Goal: Task Accomplishment & Management: Manage account settings

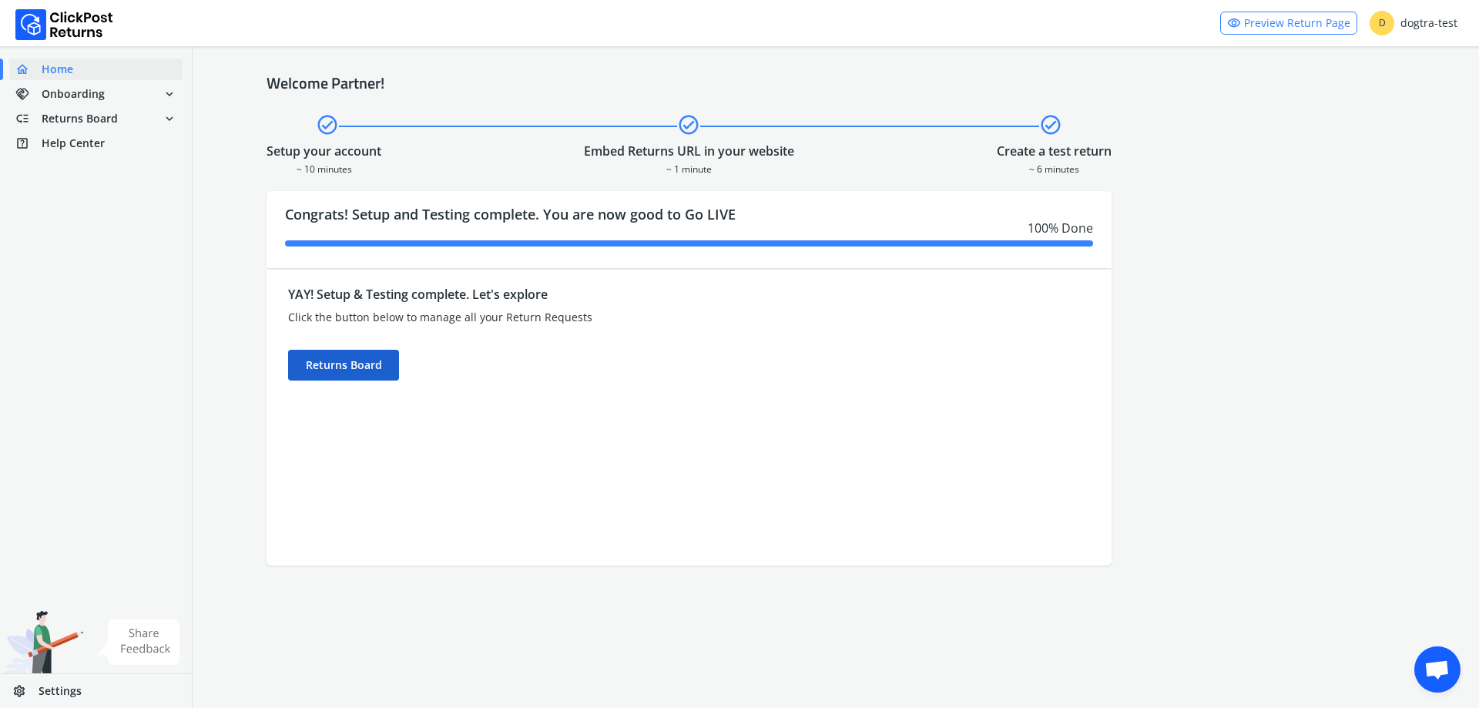
click at [344, 368] on div "Returns Board" at bounding box center [343, 365] width 111 height 31
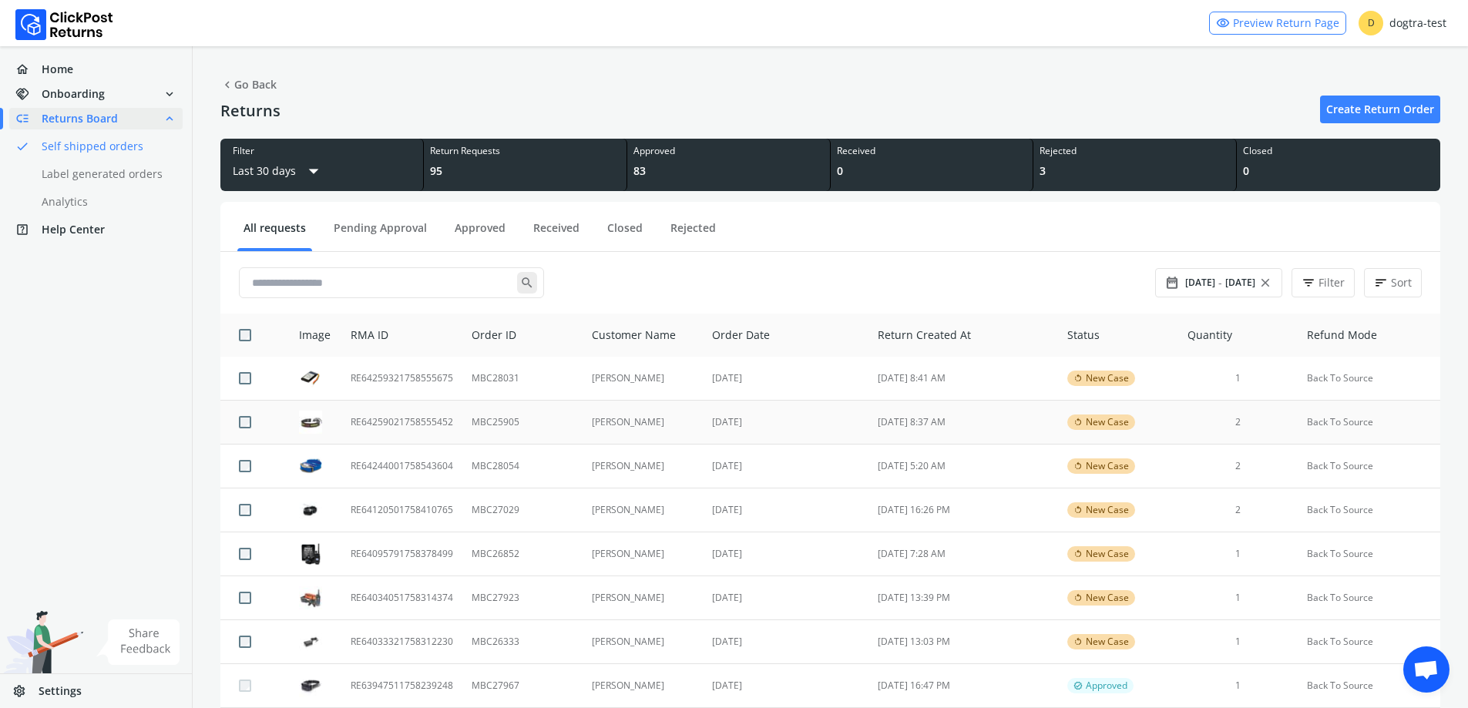
click at [544, 431] on td "MBC25905" at bounding box center [521, 423] width 119 height 44
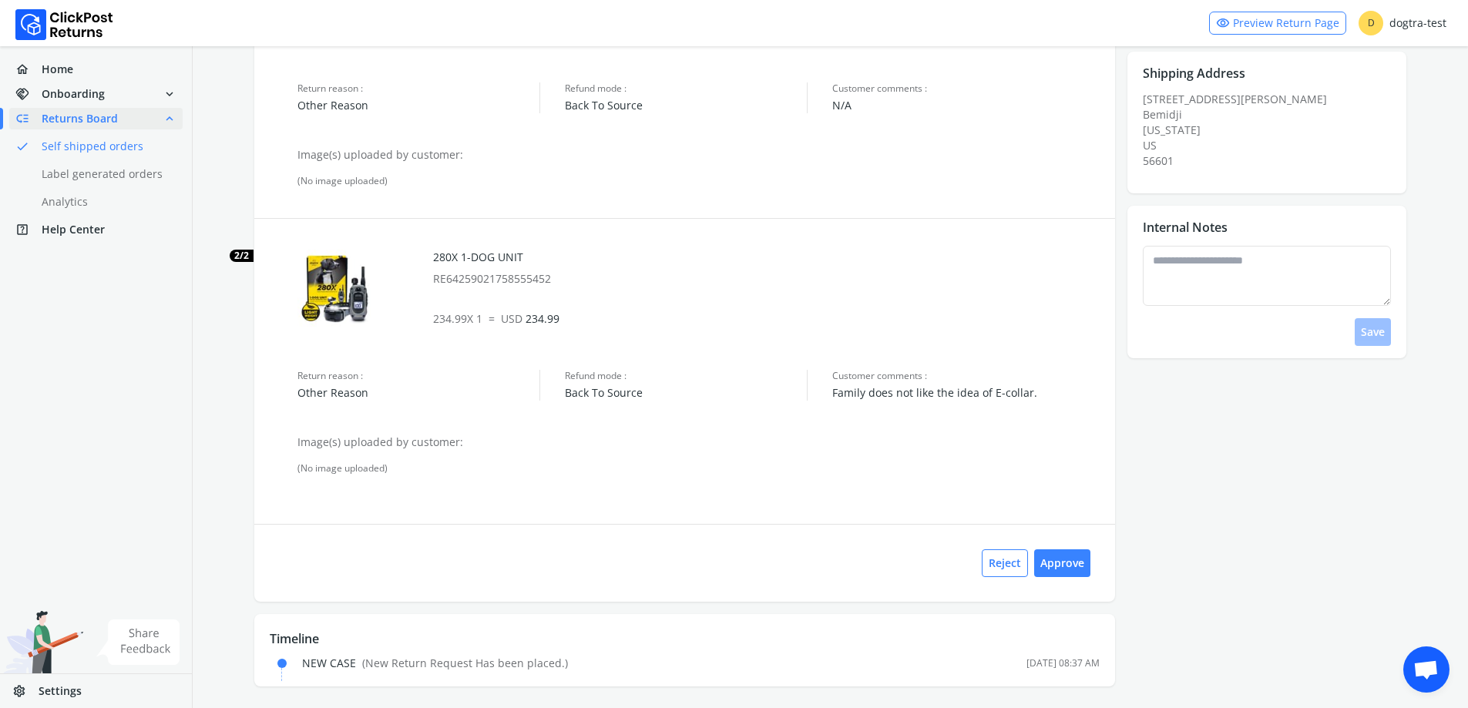
scroll to position [250, 0]
click at [1078, 577] on div "Reject Approve" at bounding box center [684, 560] width 861 height 78
click at [1076, 569] on button "Approve" at bounding box center [1062, 560] width 56 height 28
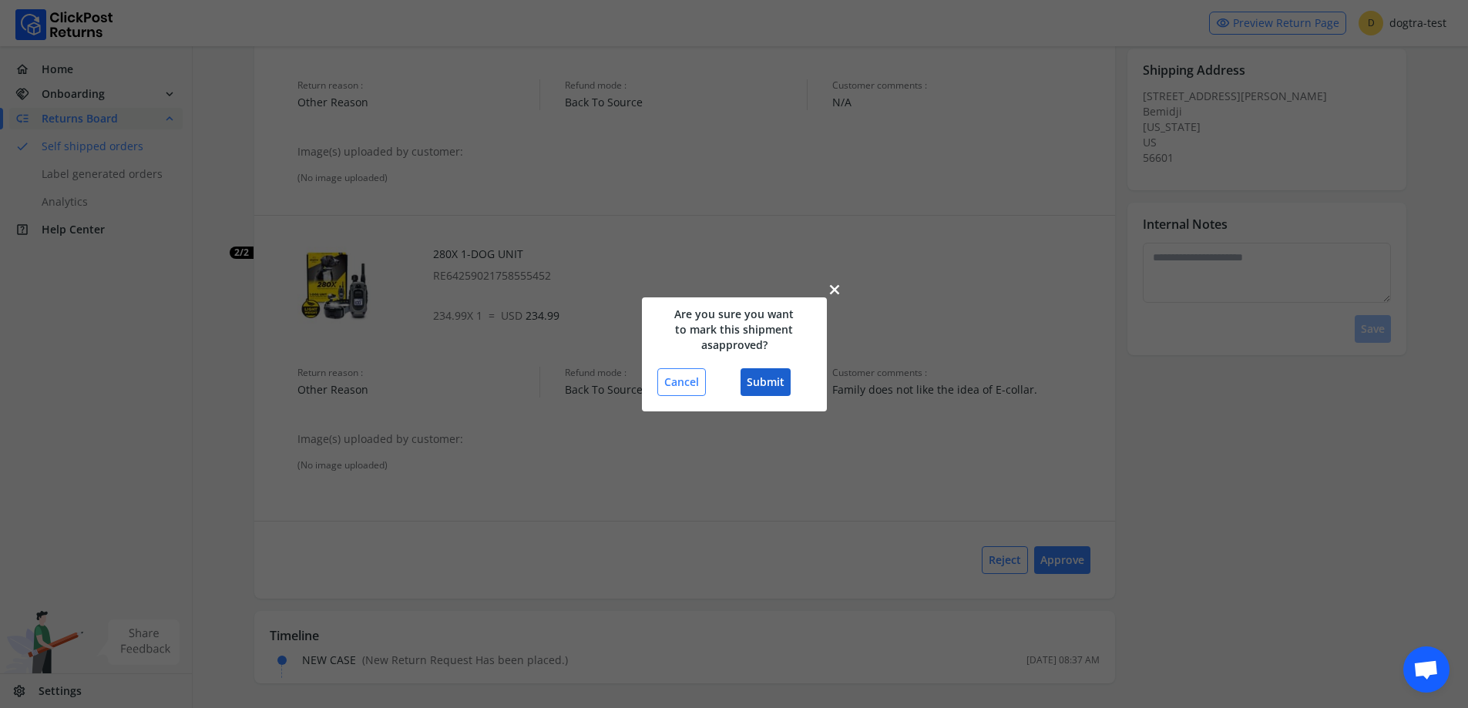
click at [764, 381] on button "Submit" at bounding box center [765, 382] width 50 height 28
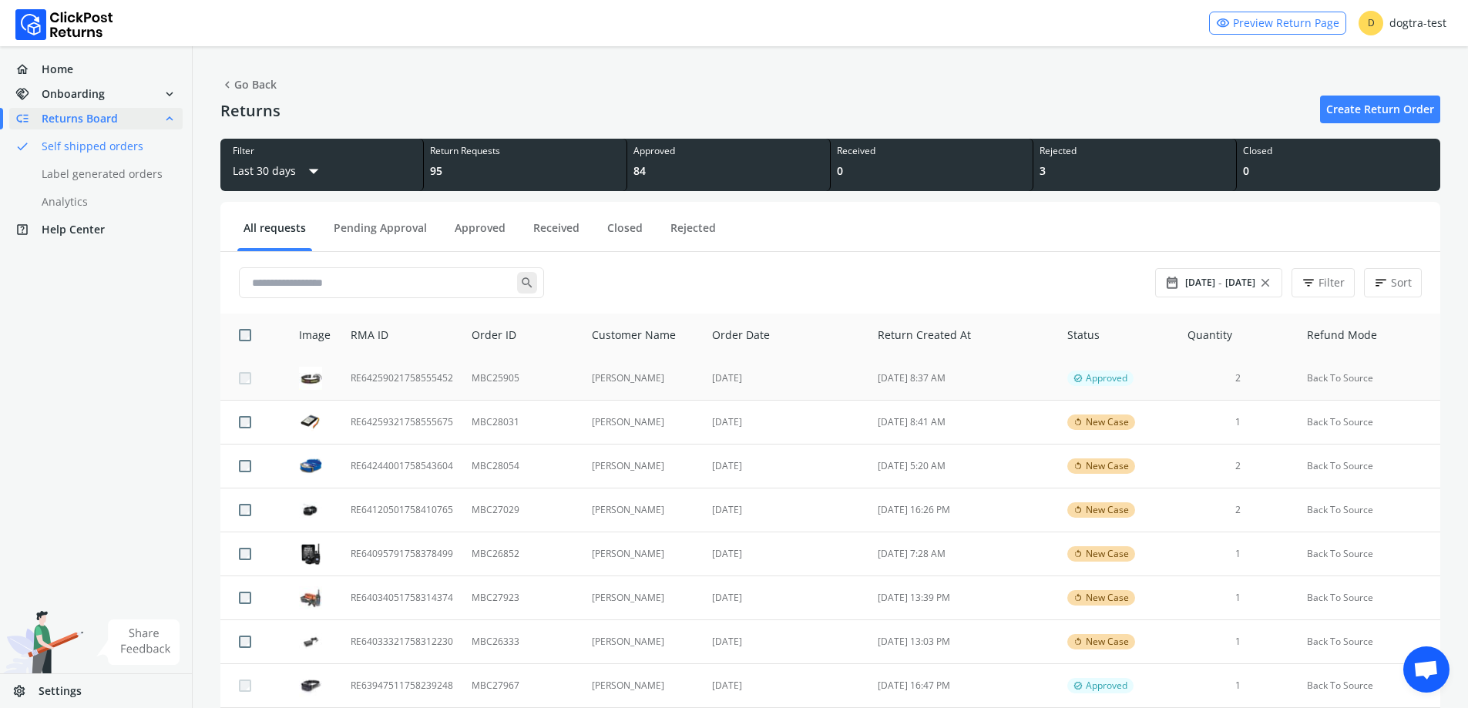
click at [583, 376] on td "[PERSON_NAME]" at bounding box center [643, 379] width 121 height 44
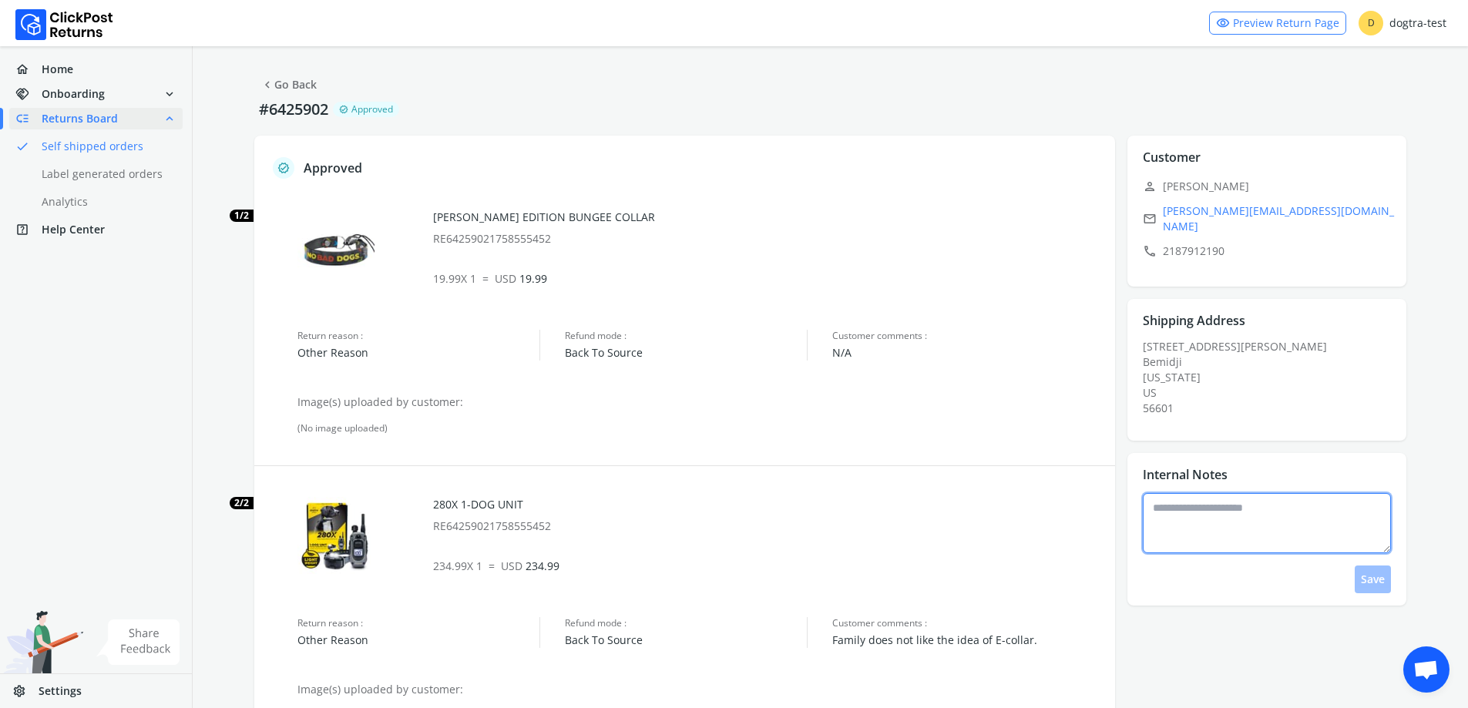
click at [1197, 536] on textarea at bounding box center [1267, 523] width 248 height 60
type textarea "*"
type textarea "**********"
click at [293, 92] on link "chevron_left Go Back" at bounding box center [288, 85] width 56 height 22
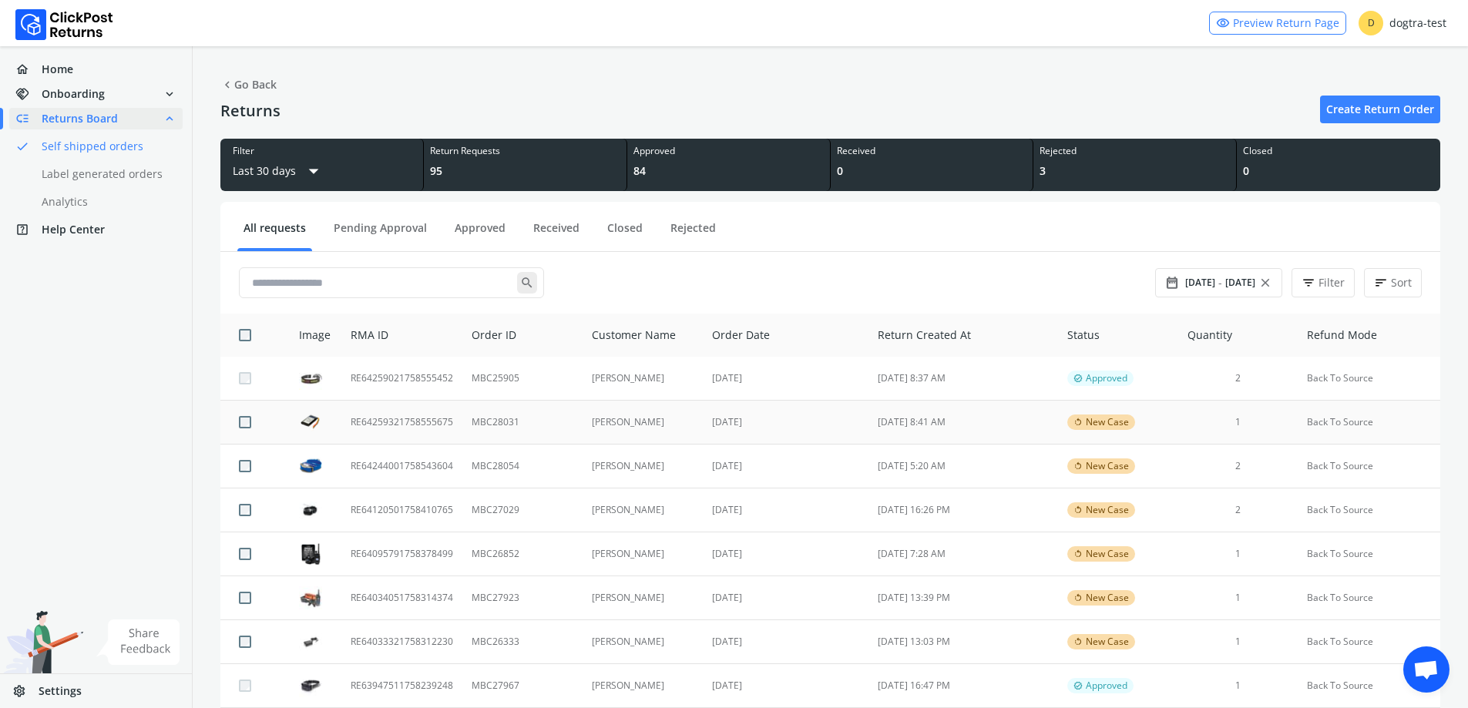
click at [700, 426] on td "[PERSON_NAME]" at bounding box center [643, 423] width 121 height 44
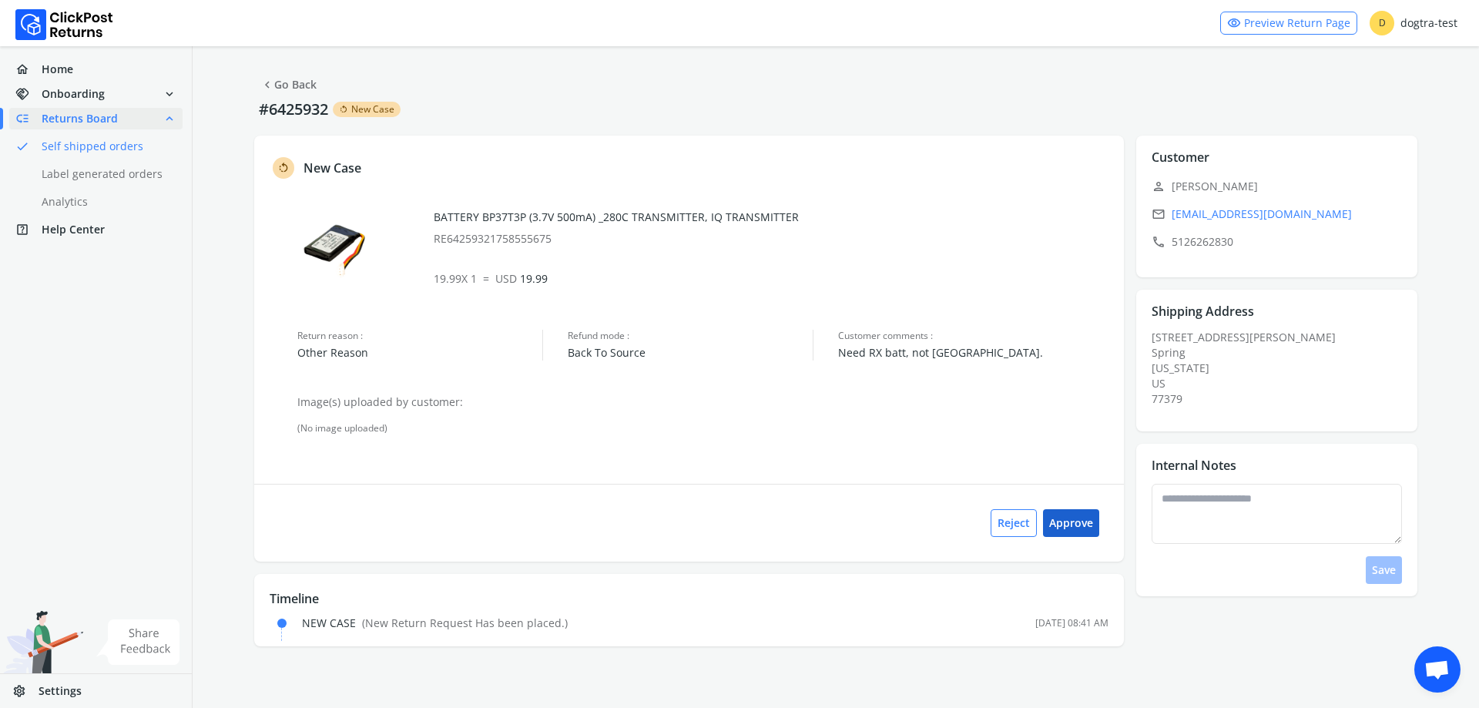
click at [1098, 523] on button "Approve" at bounding box center [1071, 523] width 56 height 28
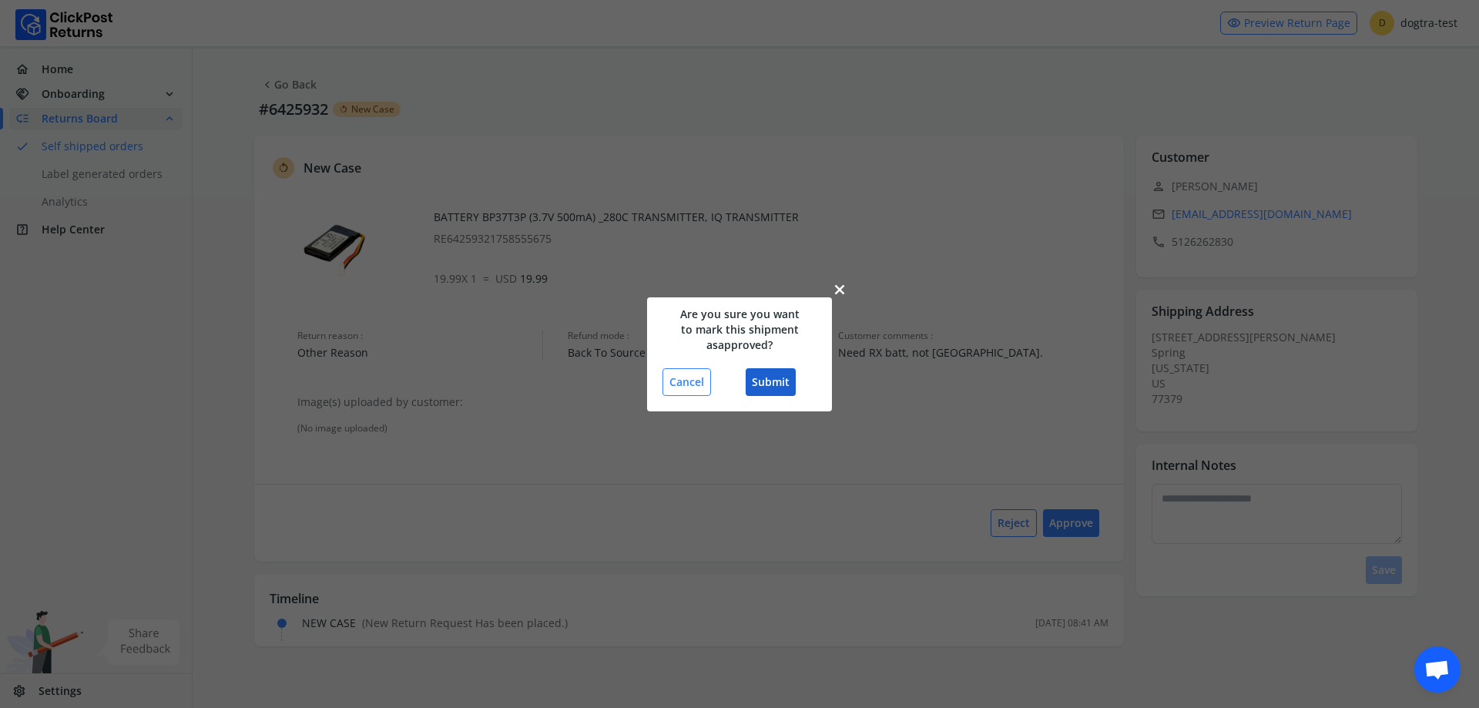
click at [771, 378] on button "Submit" at bounding box center [771, 382] width 50 height 28
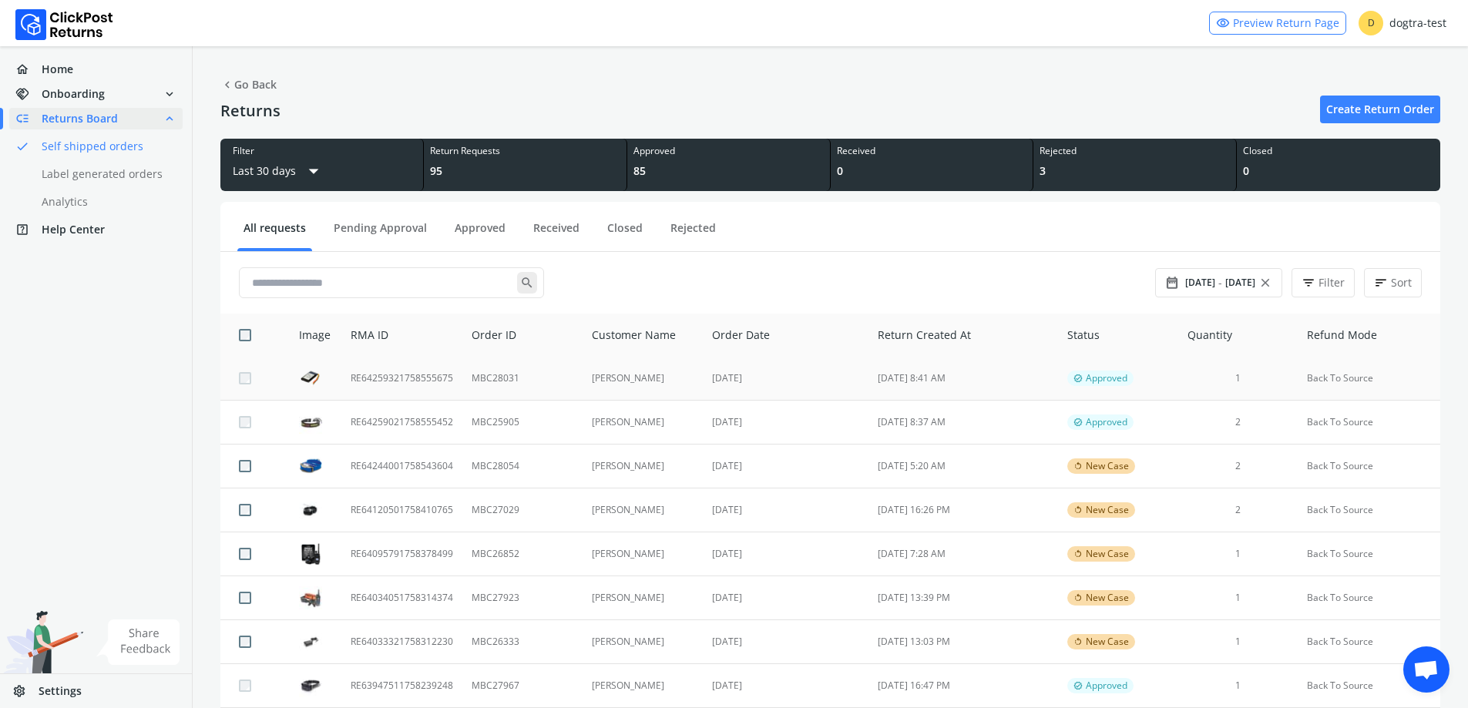
click at [714, 377] on td "[DATE]" at bounding box center [786, 379] width 166 height 44
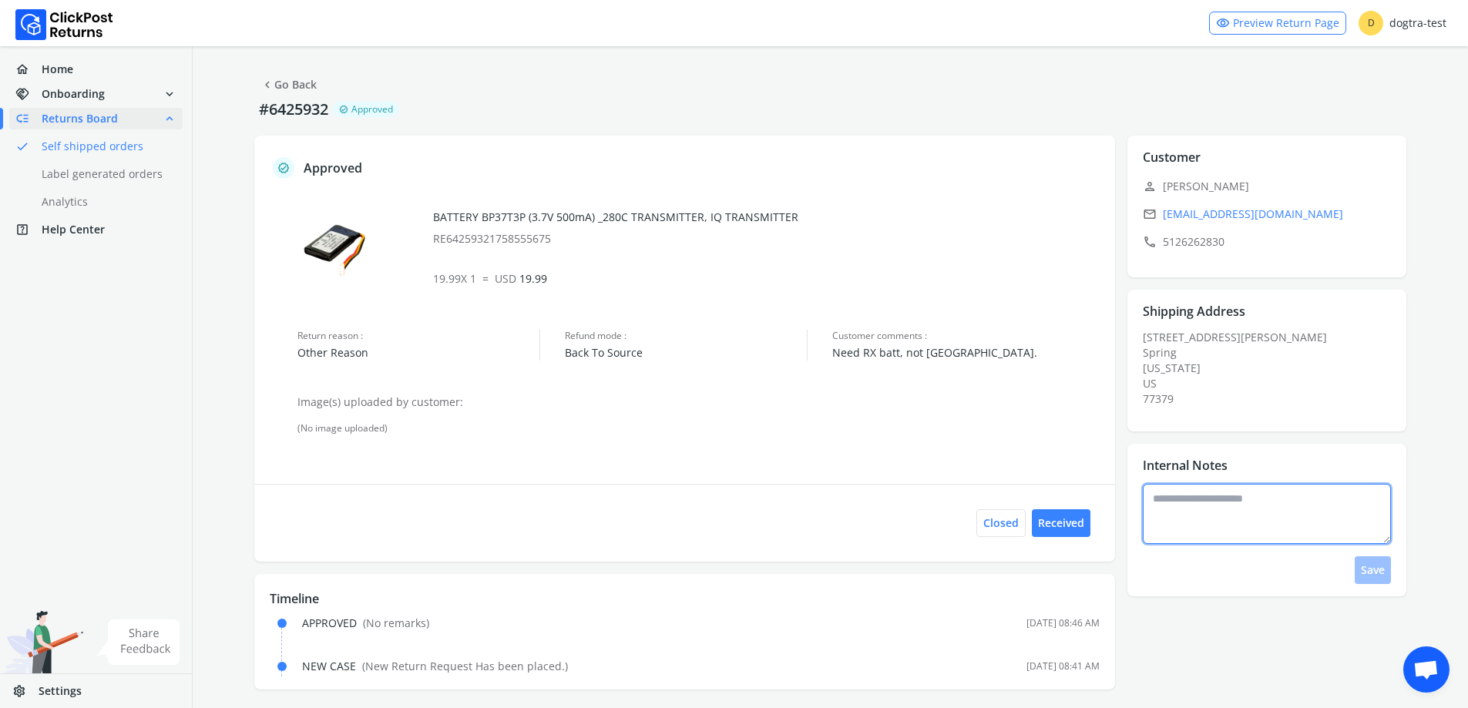
click at [1200, 500] on textarea at bounding box center [1267, 514] width 248 height 60
type textarea "*"
type textarea "**********"
click at [1387, 572] on button "Save" at bounding box center [1373, 570] width 36 height 28
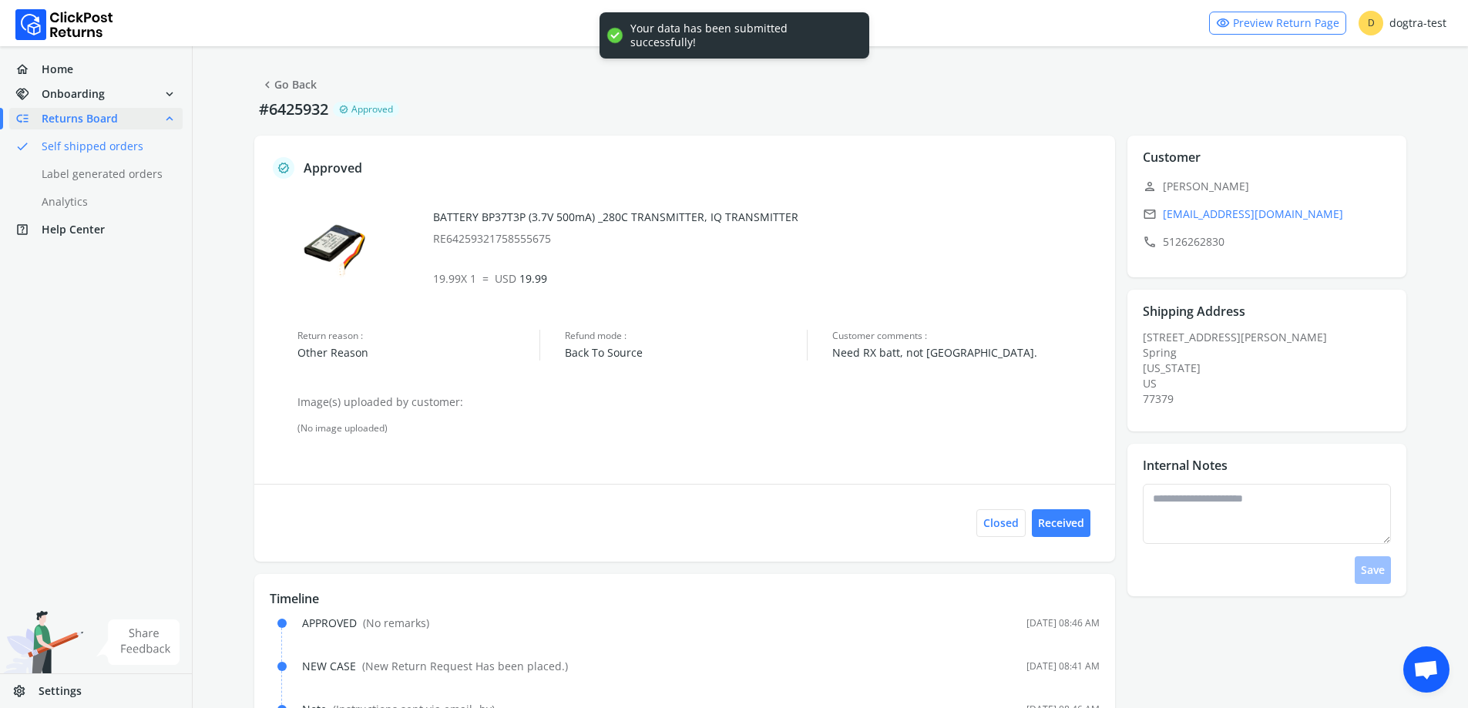
click at [304, 89] on link "chevron_left Go Back" at bounding box center [288, 85] width 56 height 22
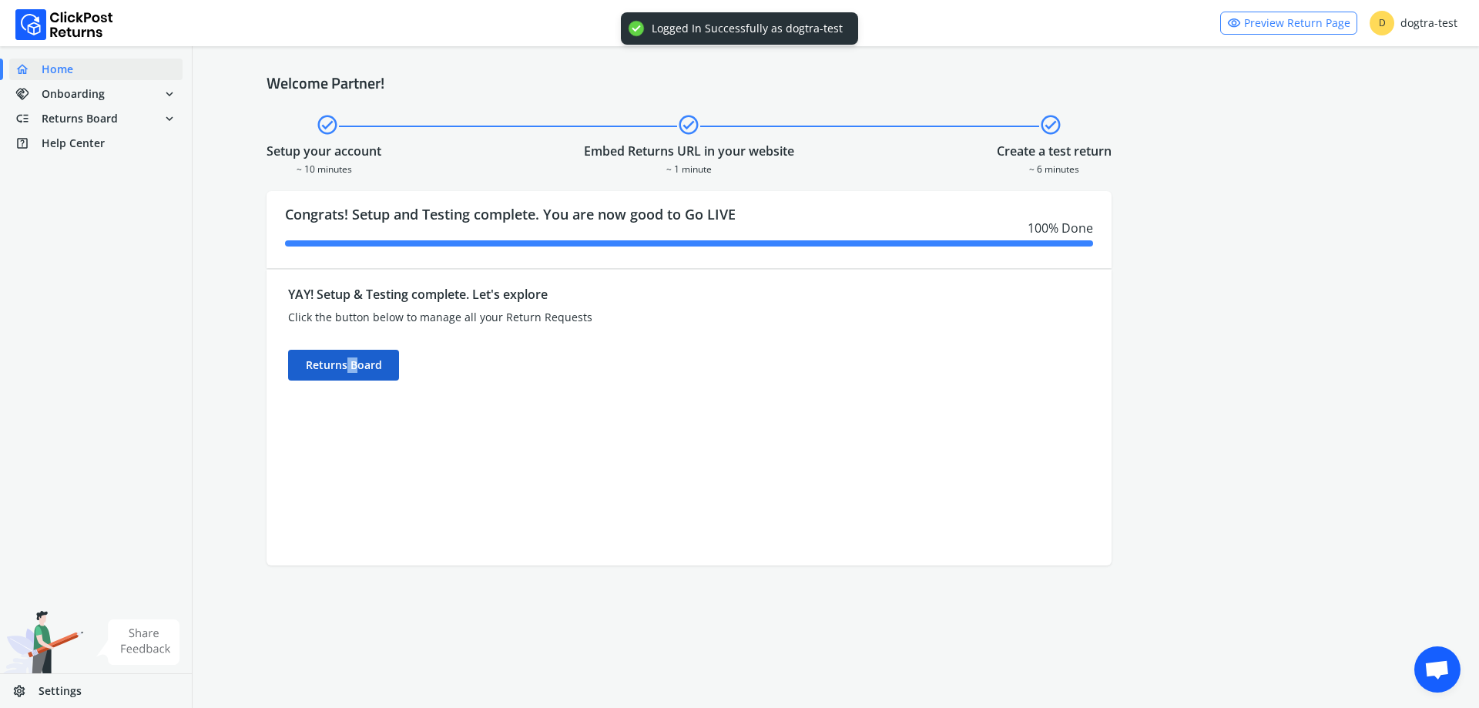
click at [347, 372] on div "Returns Board" at bounding box center [343, 365] width 111 height 31
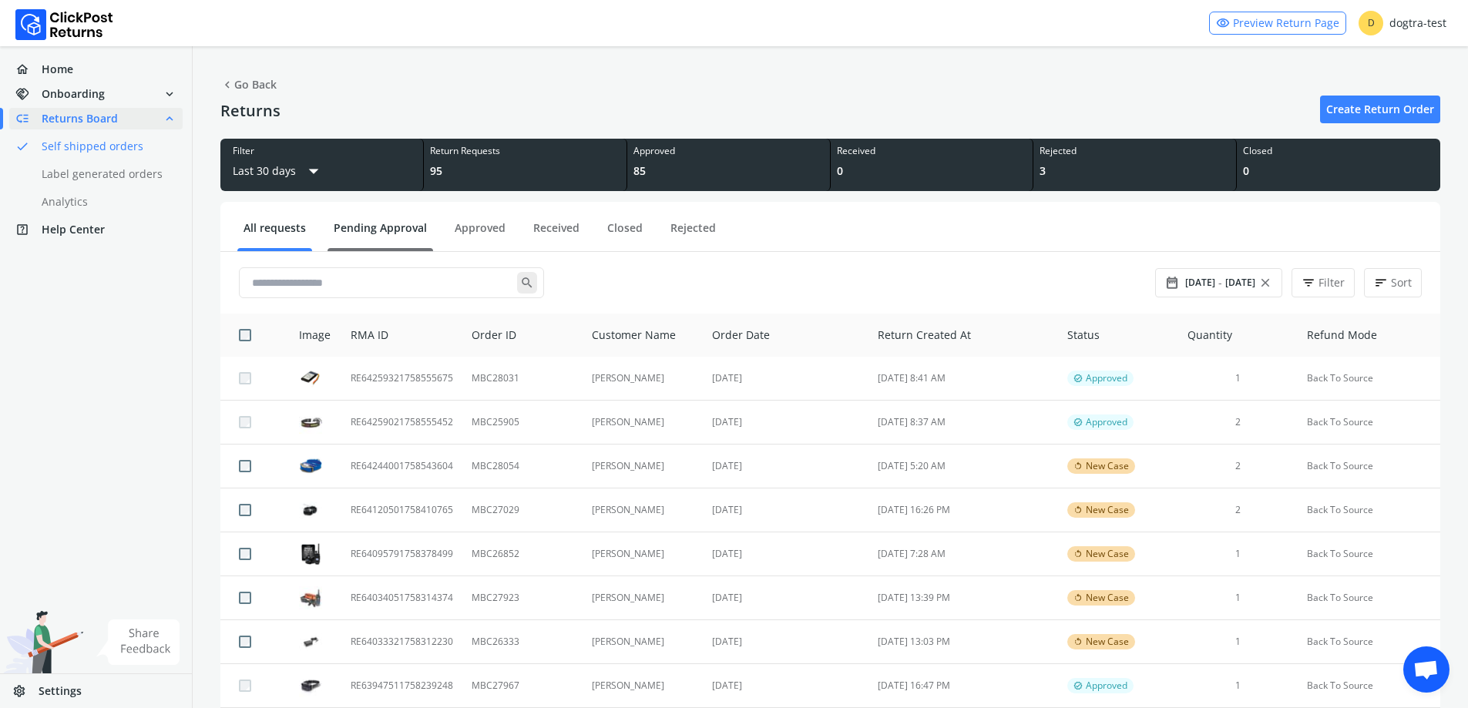
click at [427, 233] on link "Pending Approval" at bounding box center [380, 233] width 106 height 27
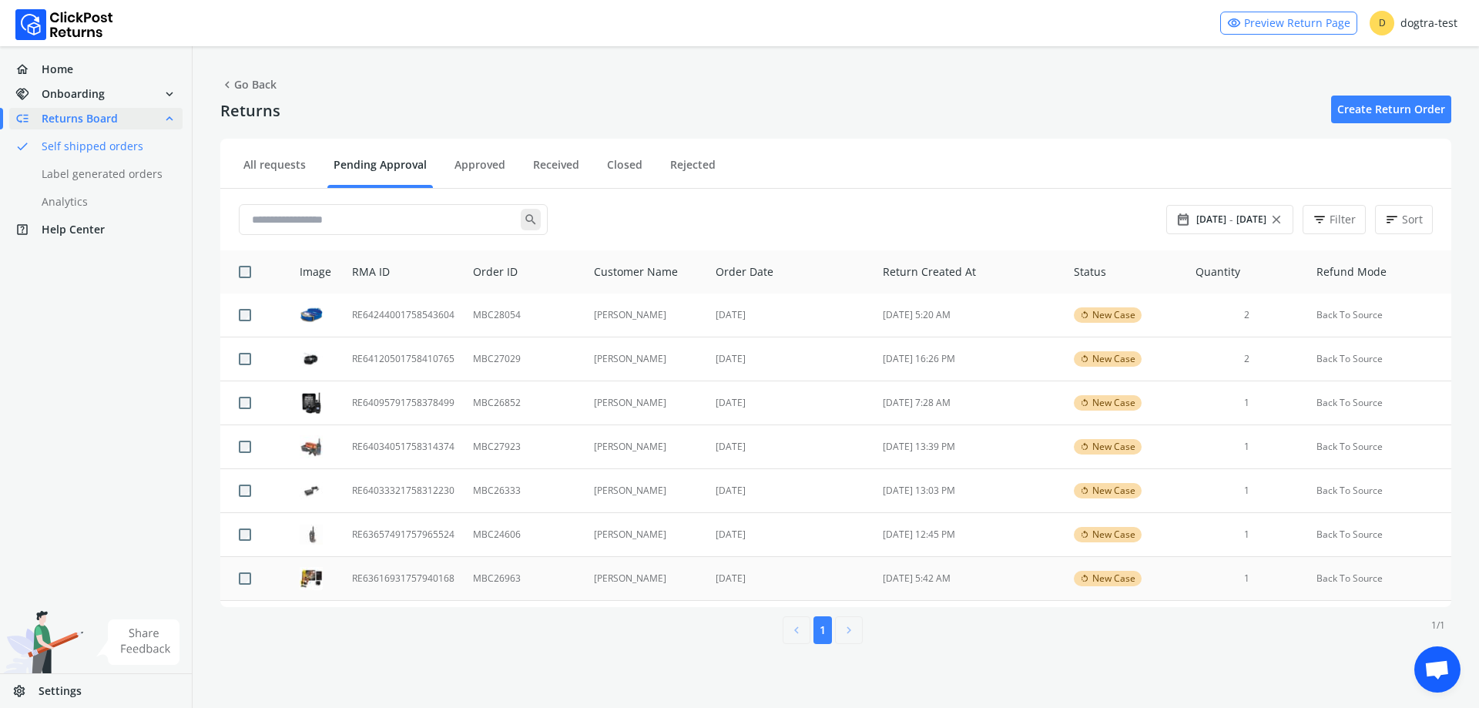
click at [591, 583] on td "[PERSON_NAME]" at bounding box center [646, 579] width 122 height 44
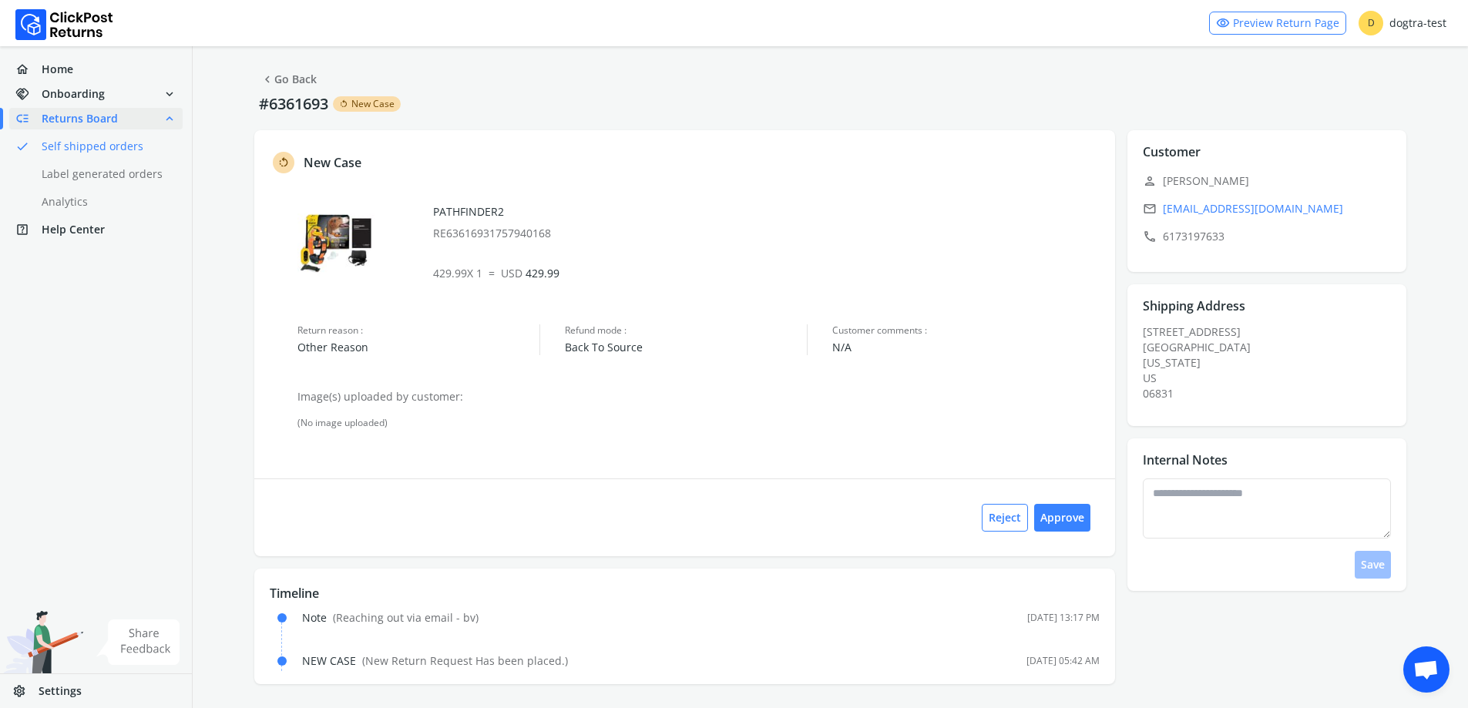
scroll to position [6, 0]
click at [1079, 521] on button "Approve" at bounding box center [1062, 517] width 56 height 28
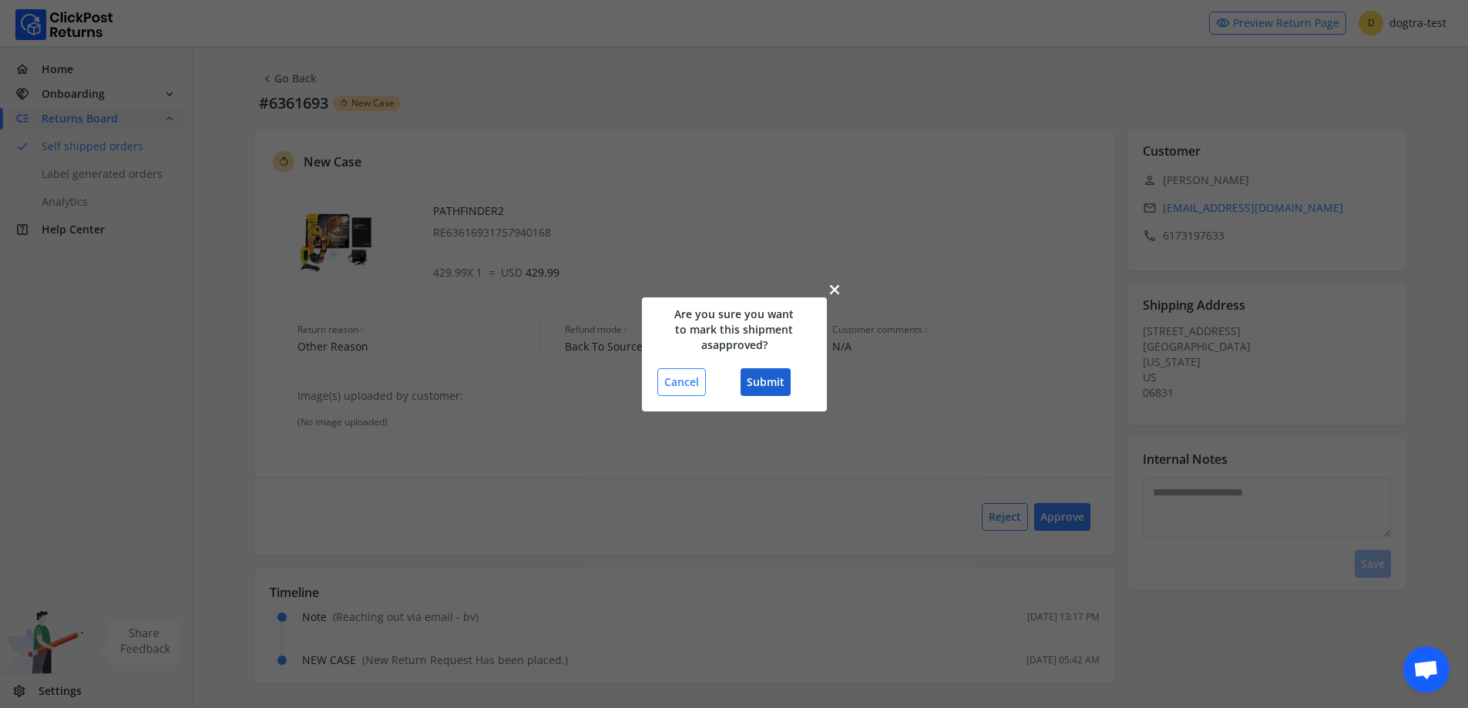
click at [772, 378] on button "Submit" at bounding box center [765, 382] width 50 height 28
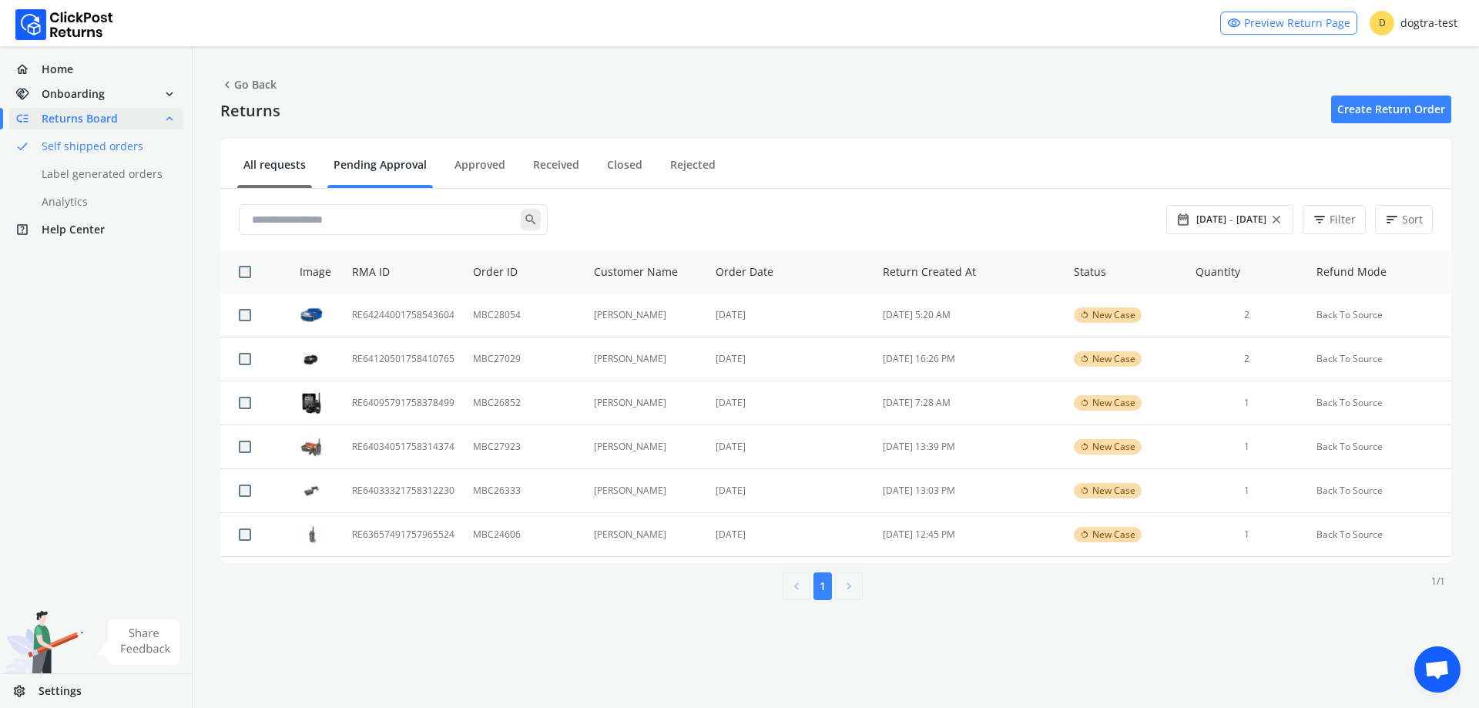
click at [282, 170] on link "All requests" at bounding box center [274, 170] width 75 height 27
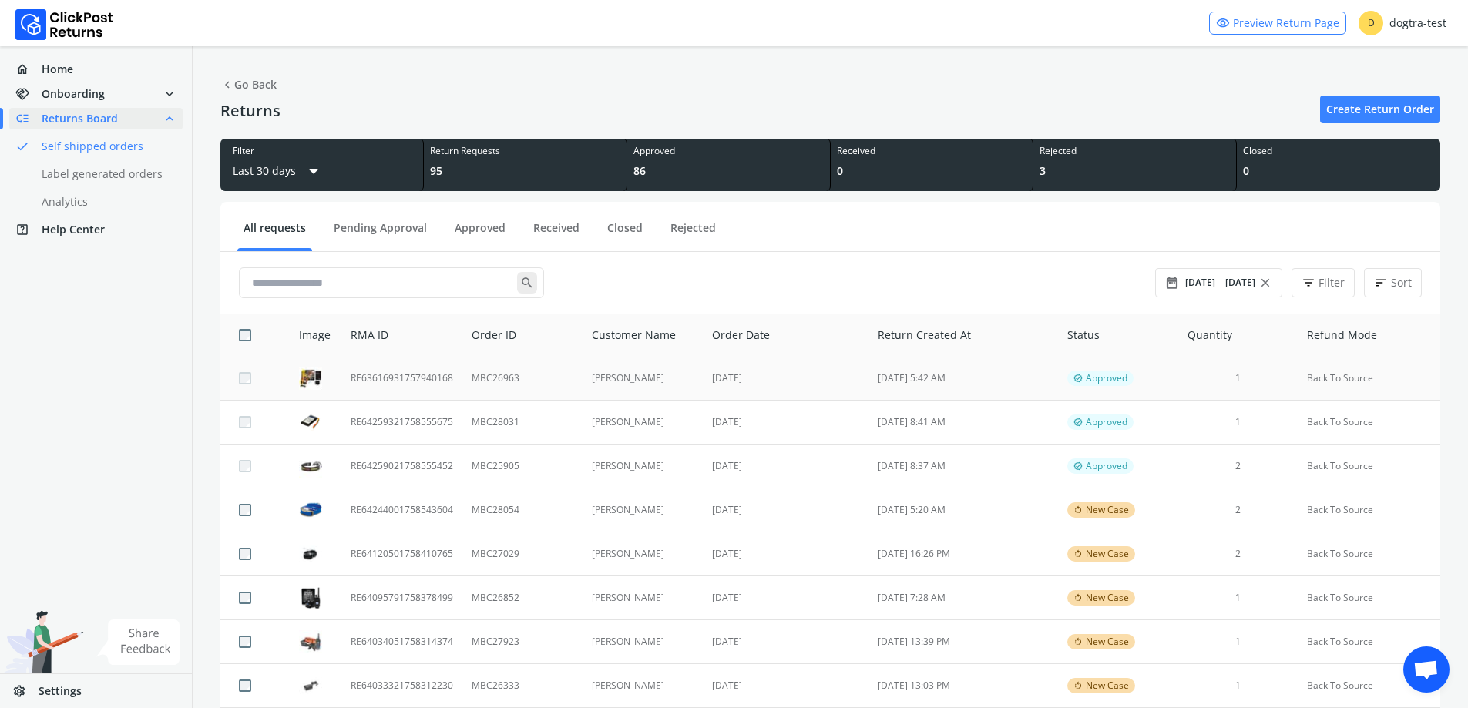
click at [630, 391] on td "[PERSON_NAME]" at bounding box center [643, 379] width 121 height 44
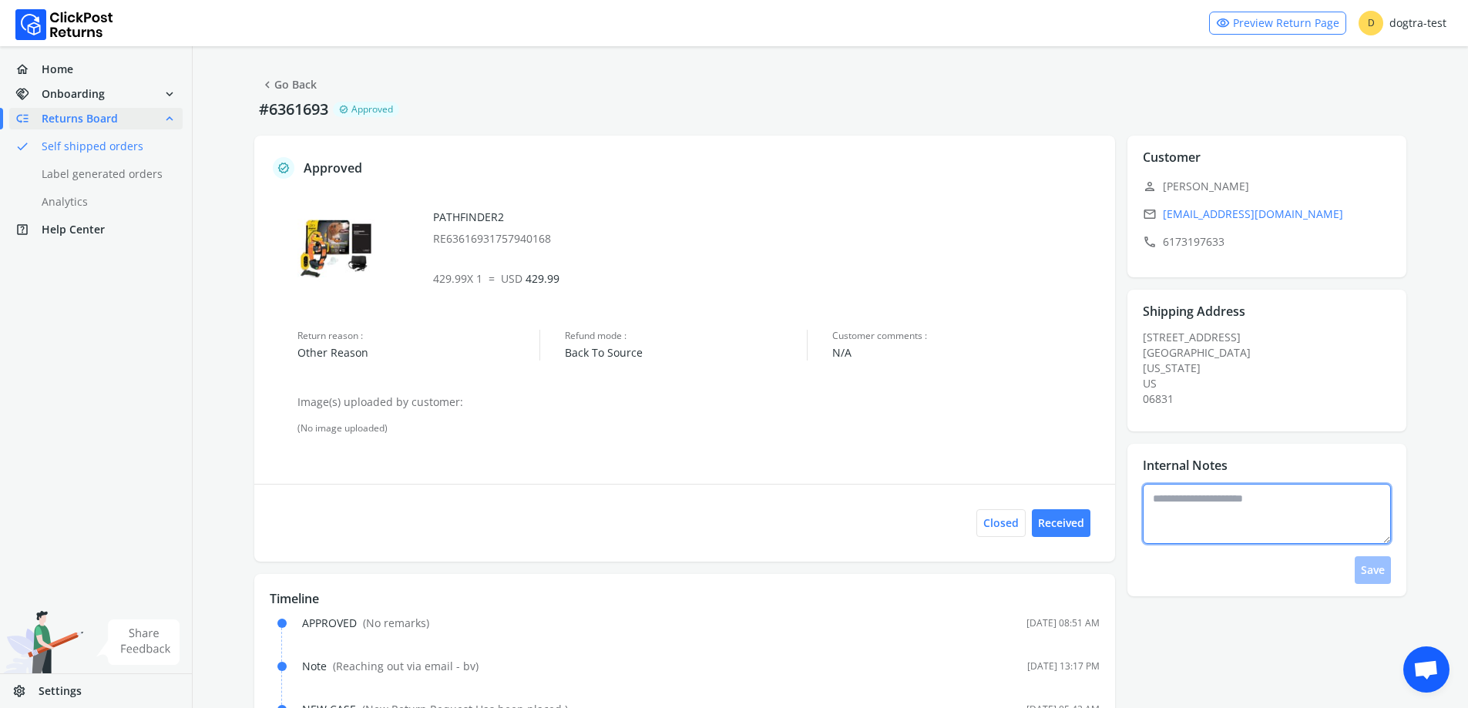
drag, startPoint x: 1222, startPoint y: 512, endPoint x: 1216, endPoint y: 499, distance: 14.5
click at [1223, 507] on textarea at bounding box center [1267, 514] width 248 height 60
type textarea "**********"
click at [1382, 574] on button "Save" at bounding box center [1373, 570] width 36 height 28
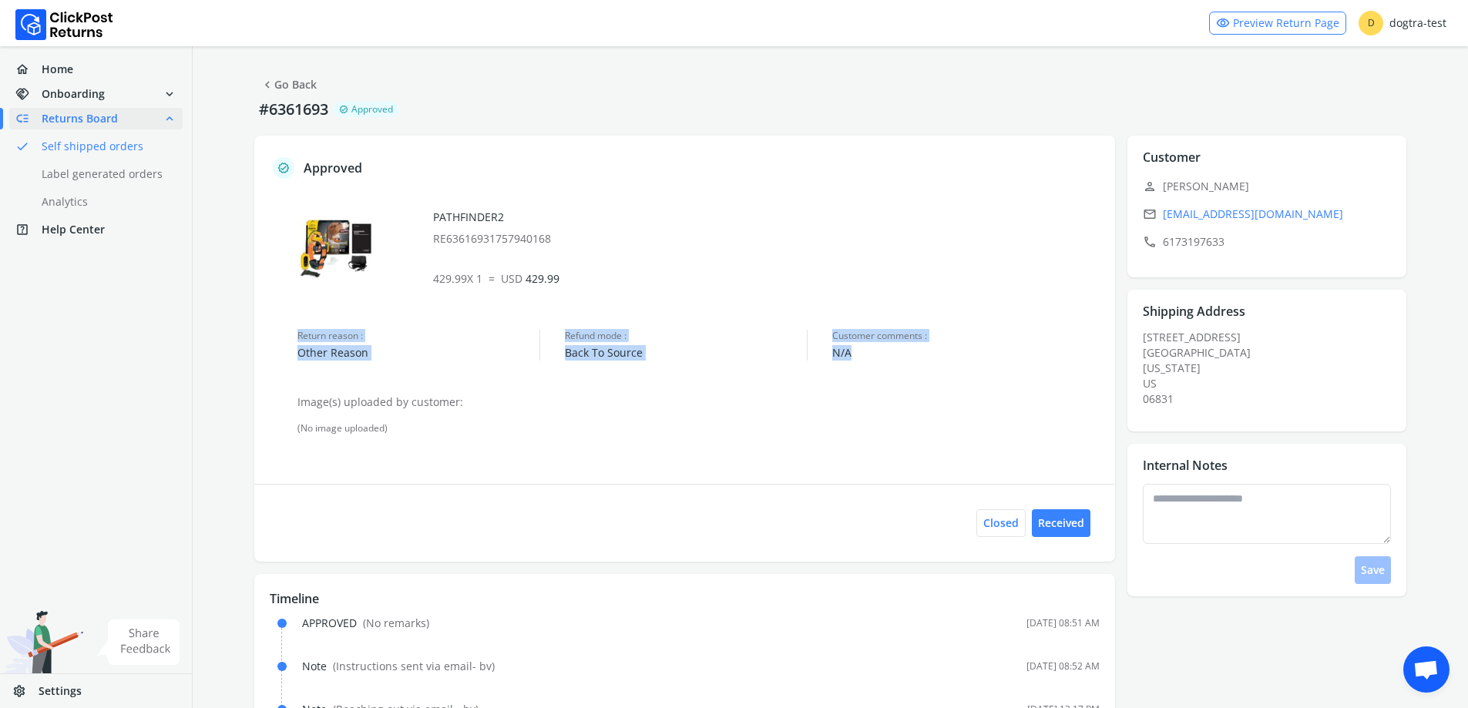
drag, startPoint x: 297, startPoint y: 334, endPoint x: 901, endPoint y: 361, distance: 604.7
click at [901, 361] on div "Return reason : Other Reason Refund mode : Back To Source Customer comments : N…" at bounding box center [698, 351] width 833 height 43
click at [902, 361] on p "Customer comments : N/A" at bounding box center [965, 351] width 267 height 43
click at [860, 331] on span "Customer comments :" at bounding box center [965, 336] width 267 height 12
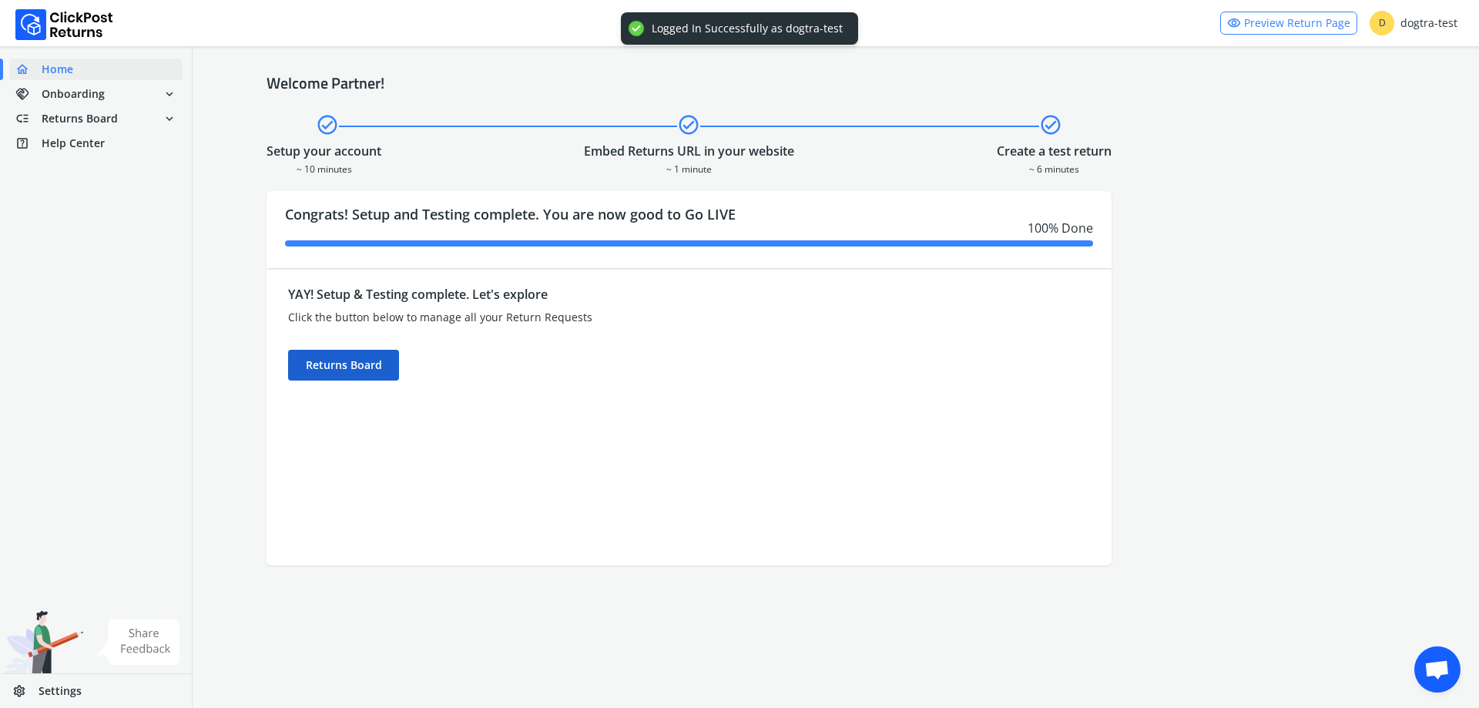
click at [355, 357] on div "Returns Board" at bounding box center [343, 365] width 111 height 31
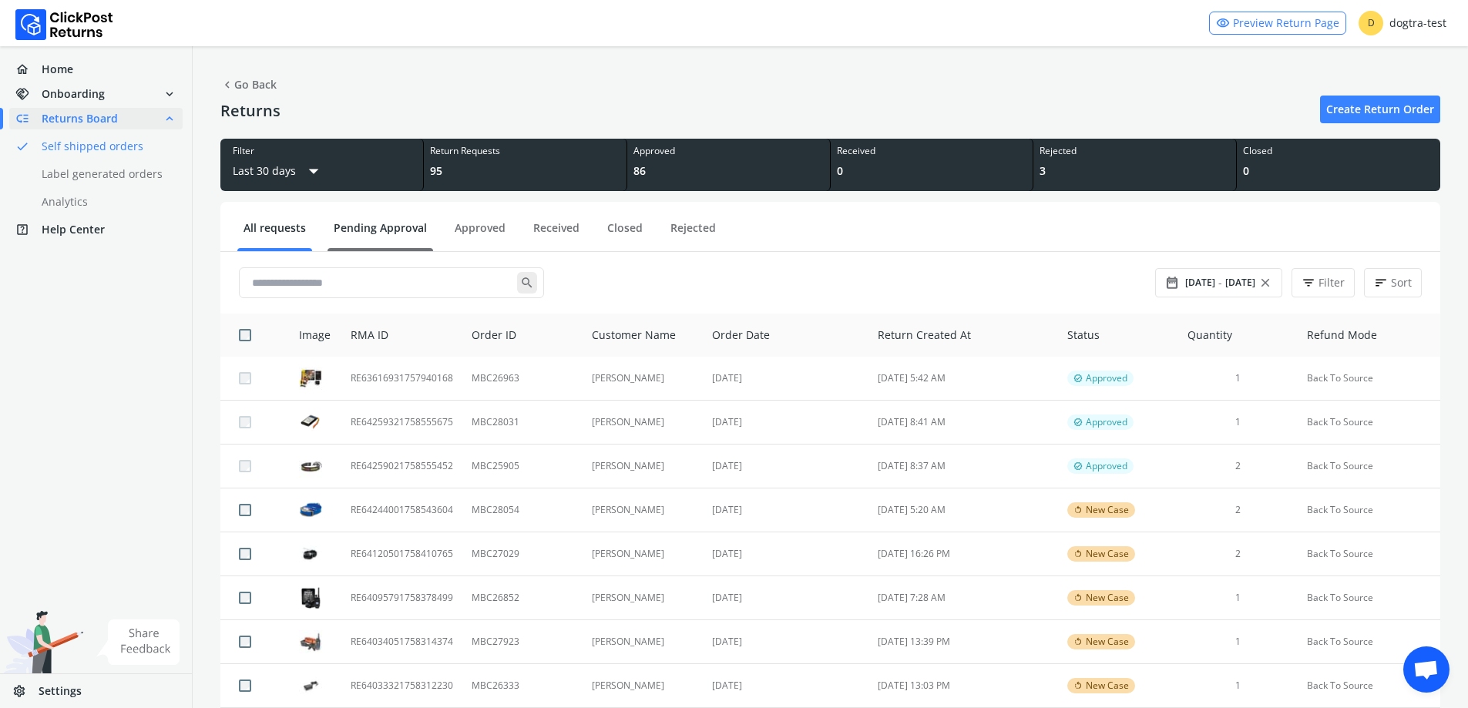
click at [378, 237] on link "Pending Approval" at bounding box center [380, 233] width 106 height 27
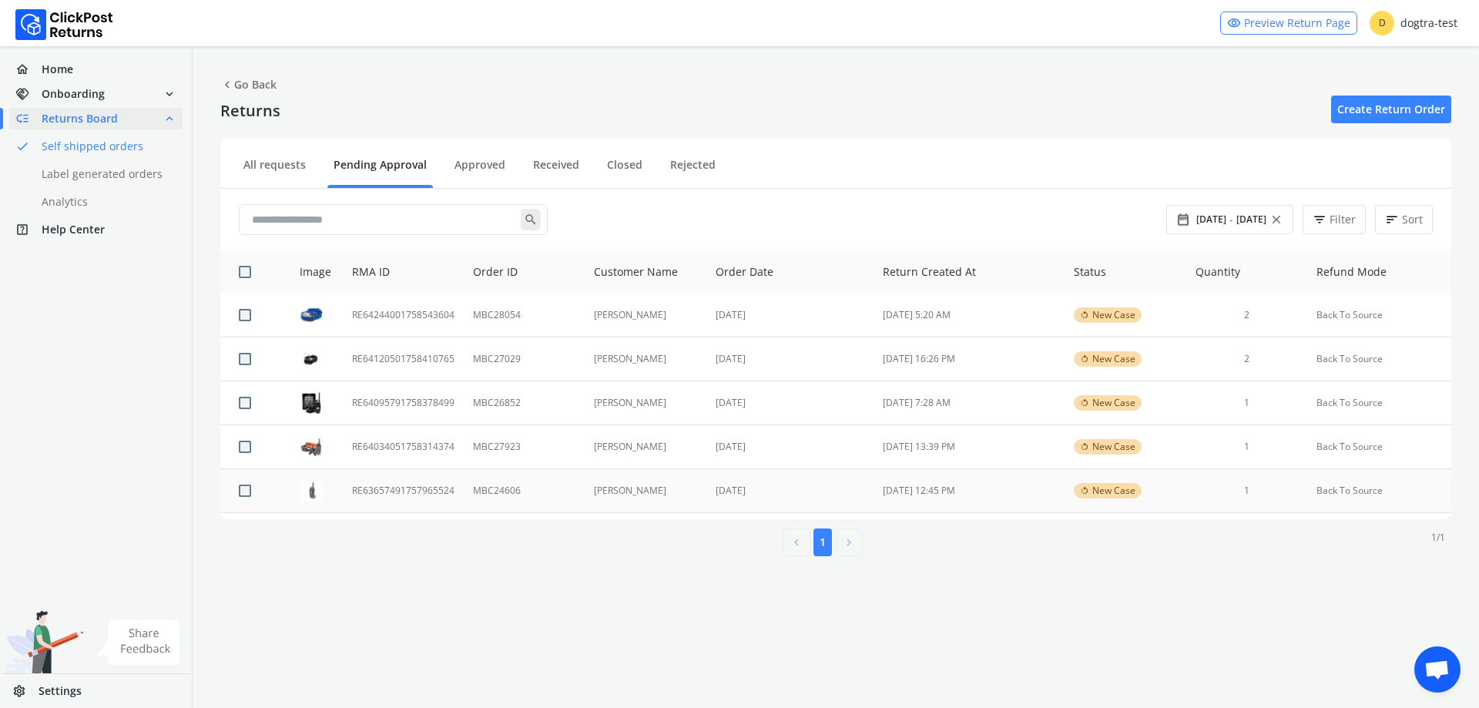
click at [636, 497] on td "[PERSON_NAME]" at bounding box center [646, 491] width 122 height 44
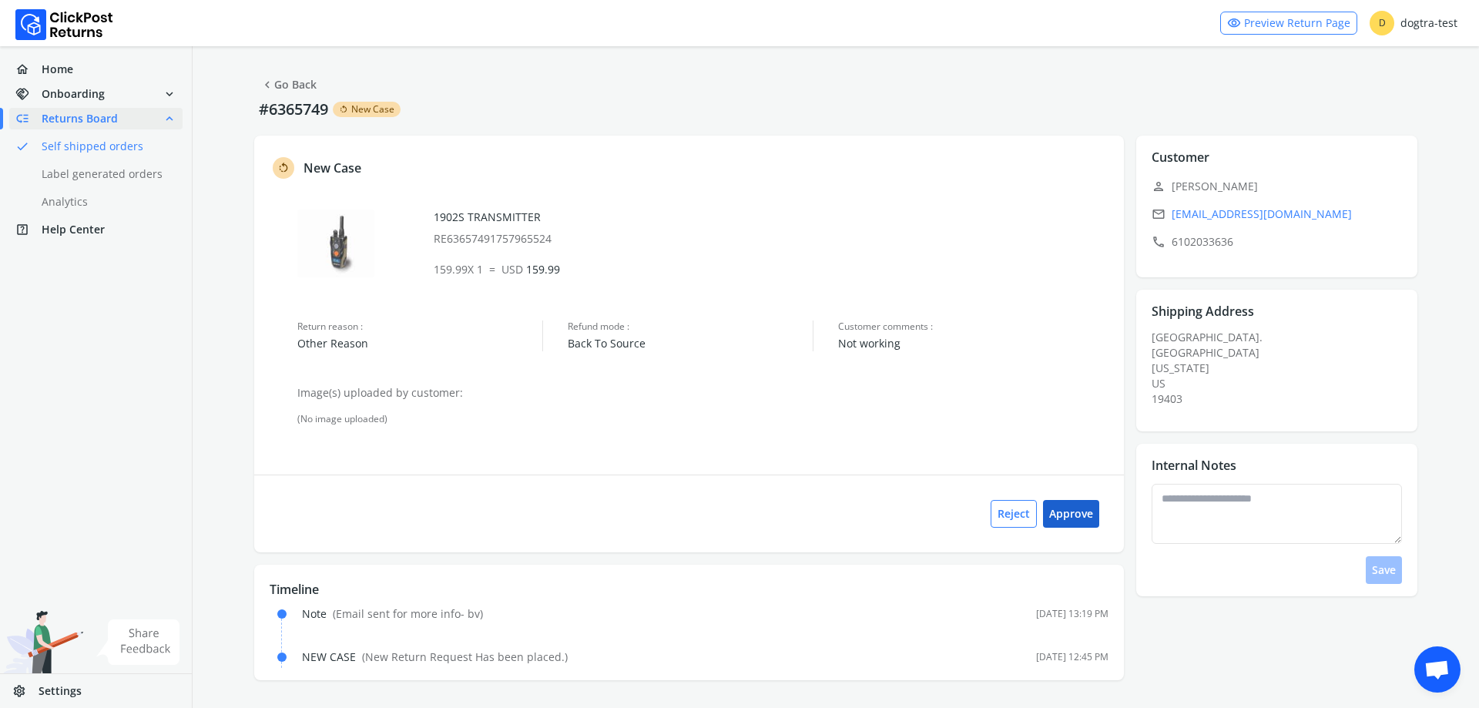
click at [1083, 520] on button "Approve" at bounding box center [1071, 514] width 56 height 28
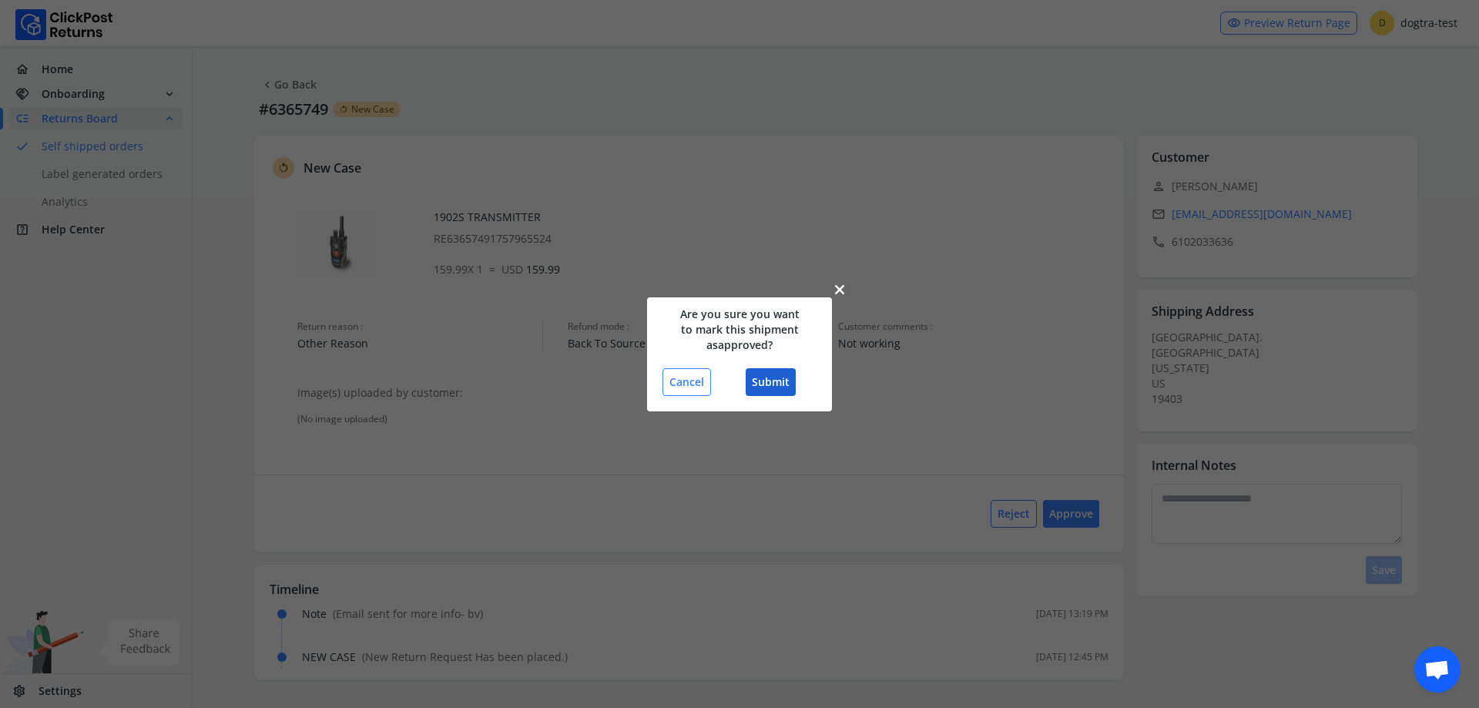
click at [772, 379] on button "Submit" at bounding box center [771, 382] width 50 height 28
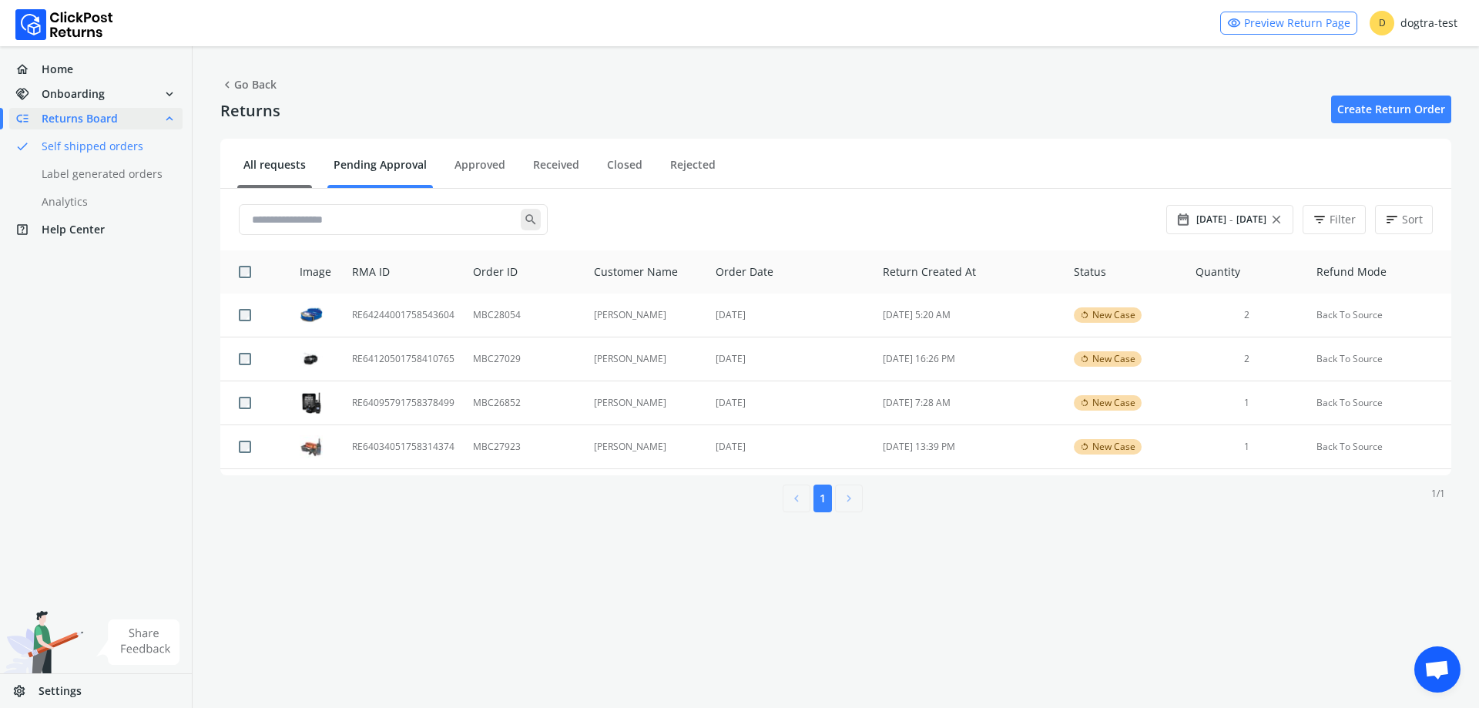
click at [271, 172] on link "All requests" at bounding box center [274, 170] width 75 height 27
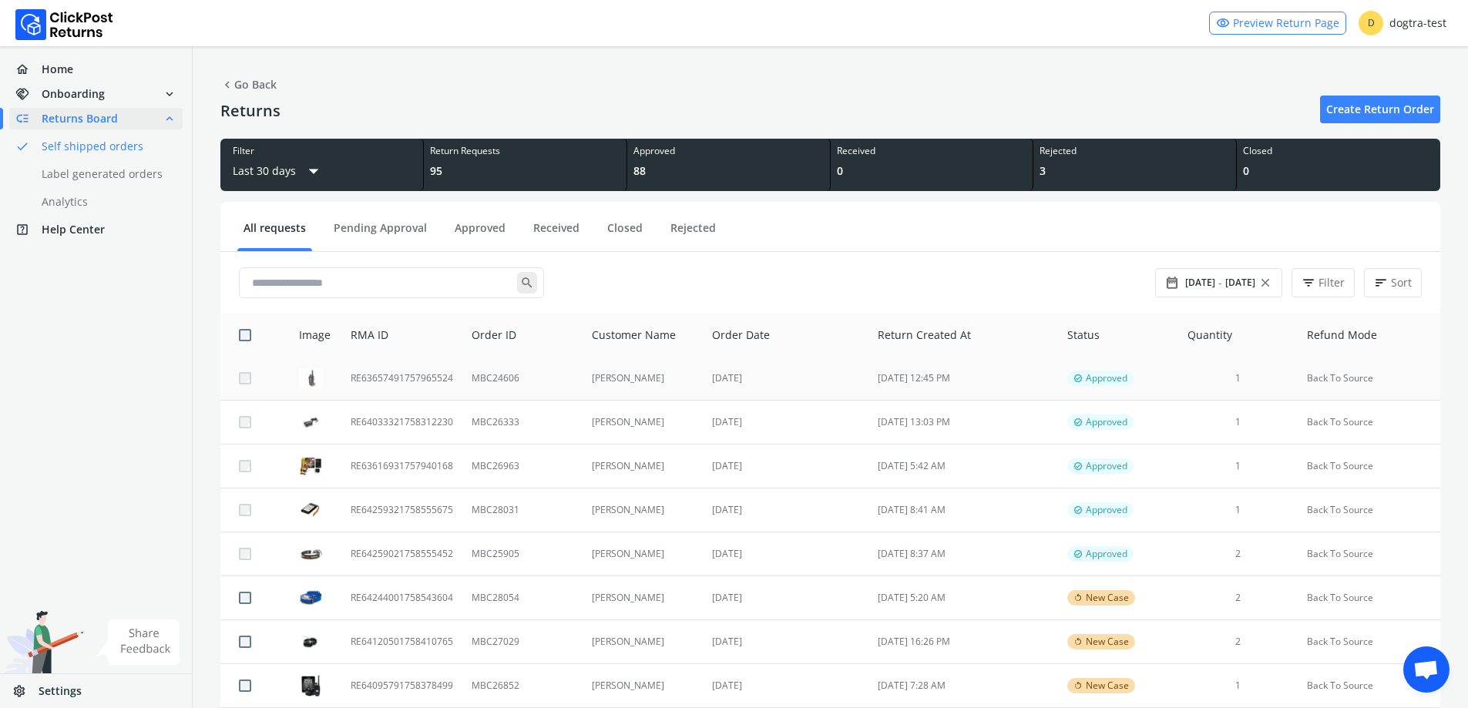
click at [580, 381] on tr "RE63657491757965524 MBC24606 Julian Franklin Jul 27 Sep 15, 12:45 PM verified A…" at bounding box center [830, 379] width 1220 height 44
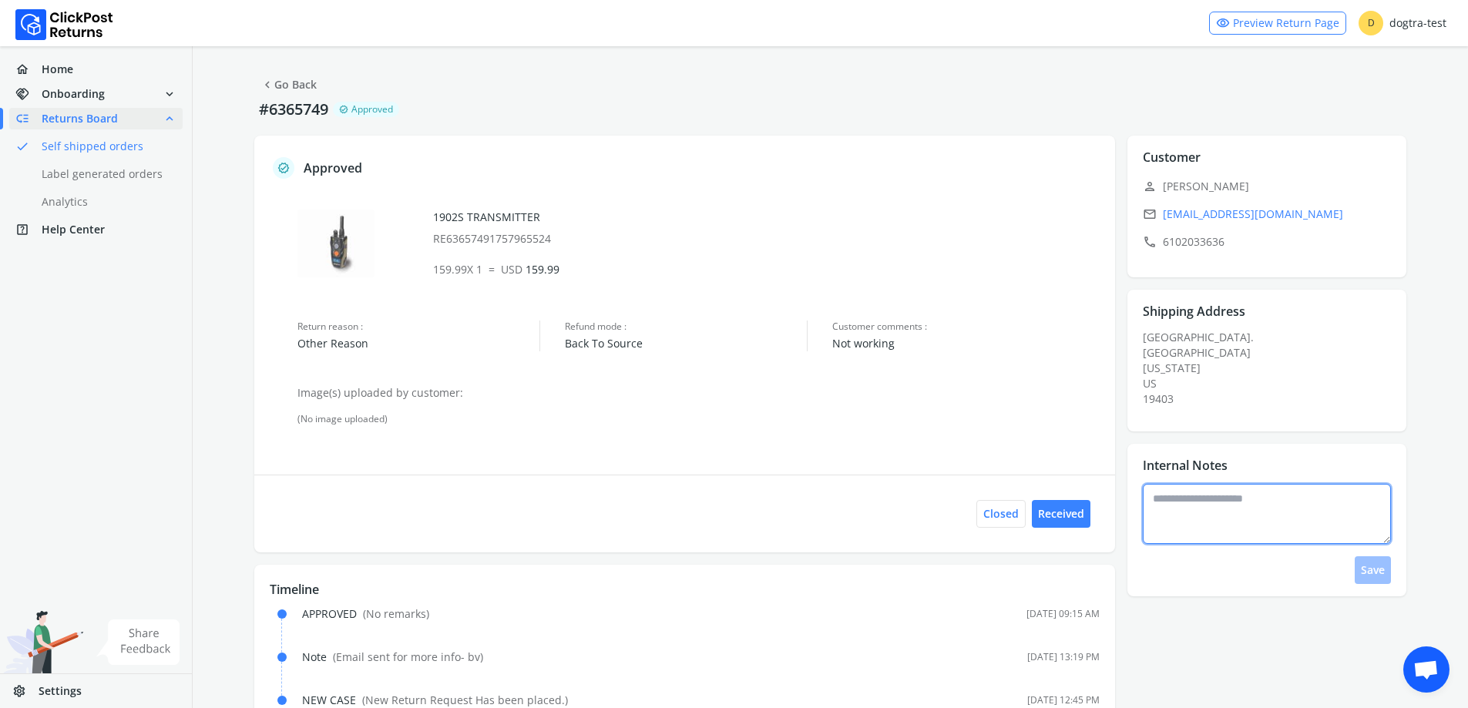
click at [1192, 495] on textarea at bounding box center [1267, 514] width 248 height 60
type textarea "**********"
click at [1383, 576] on button "Save" at bounding box center [1373, 570] width 36 height 28
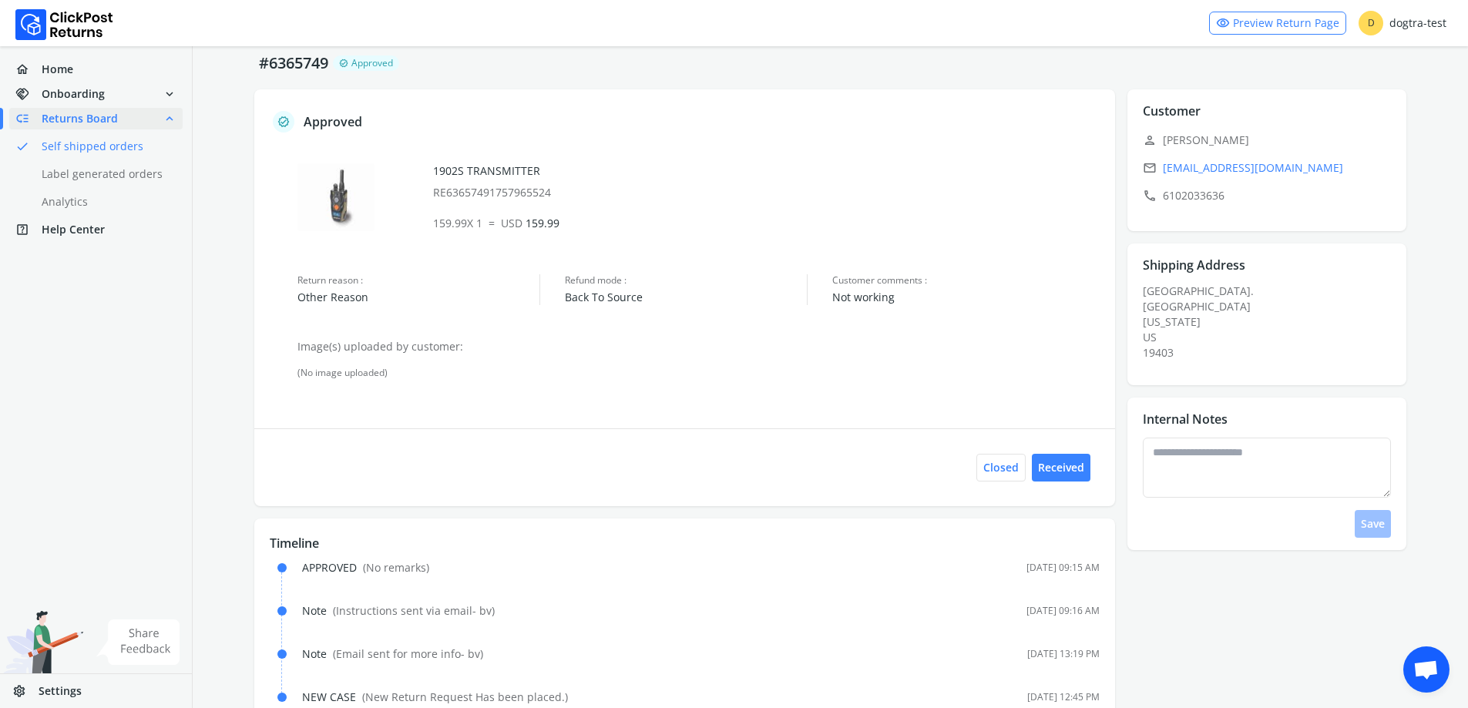
scroll to position [83, 0]
